Goal: Information Seeking & Learning: Find contact information

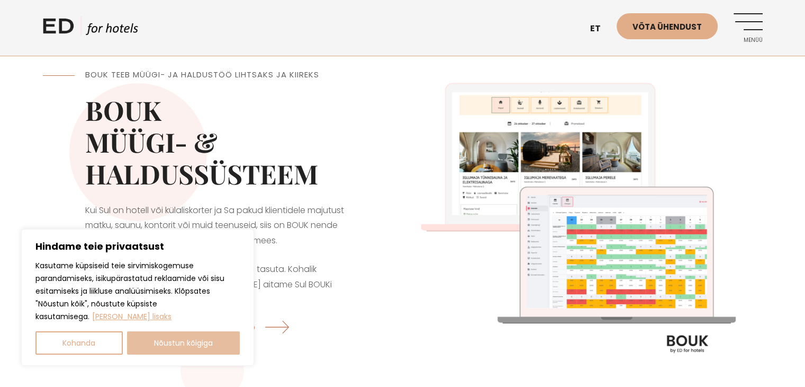
click at [208, 342] on button "Nõustun kõigiga" at bounding box center [183, 342] width 113 height 23
checkbox input "true"
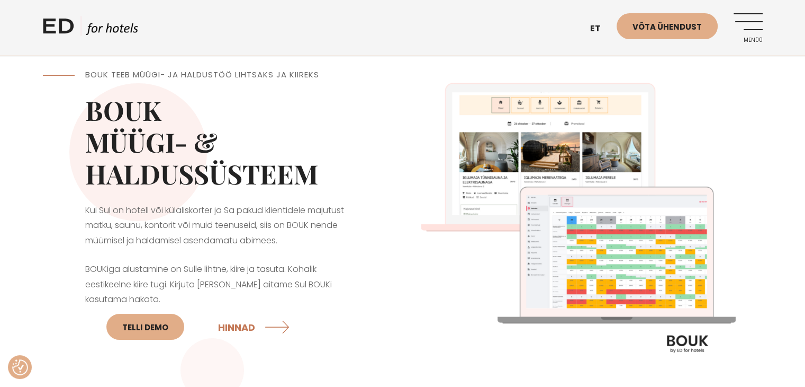
click at [752, 23] on link "Menüü" at bounding box center [748, 27] width 29 height 29
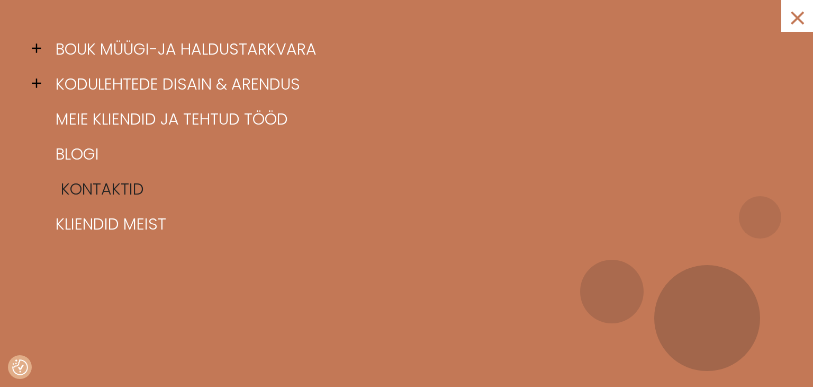
click at [82, 191] on link "Kontaktid" at bounding box center [420, 189] width 734 height 35
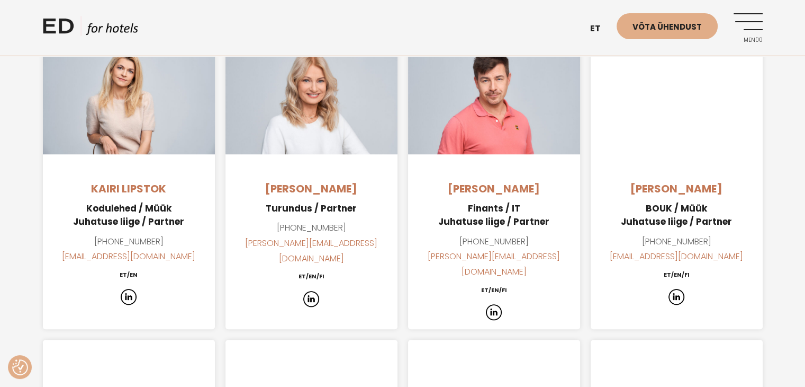
scroll to position [794, 0]
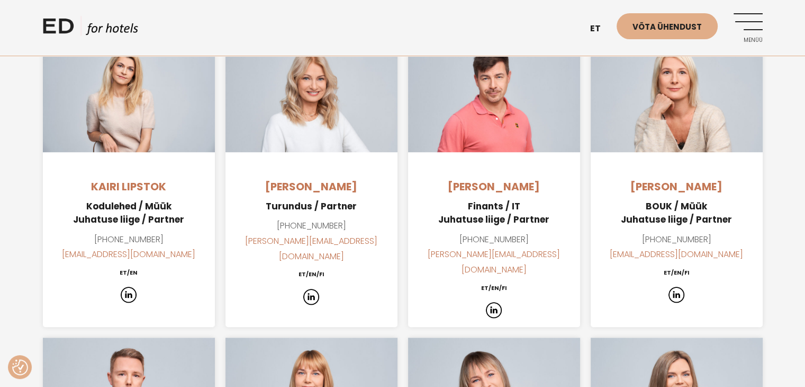
click at [676, 178] on h4 "Inga Kinnas" at bounding box center [677, 186] width 172 height 16
drag, startPoint x: 631, startPoint y: 240, endPoint x: 732, endPoint y: 234, distance: 101.3
click at [732, 234] on p "+372 5344 2554 inga@edhotels.com" at bounding box center [677, 247] width 172 height 31
copy link "inga@edhotels.com"
